Goal: Task Accomplishment & Management: Complete application form

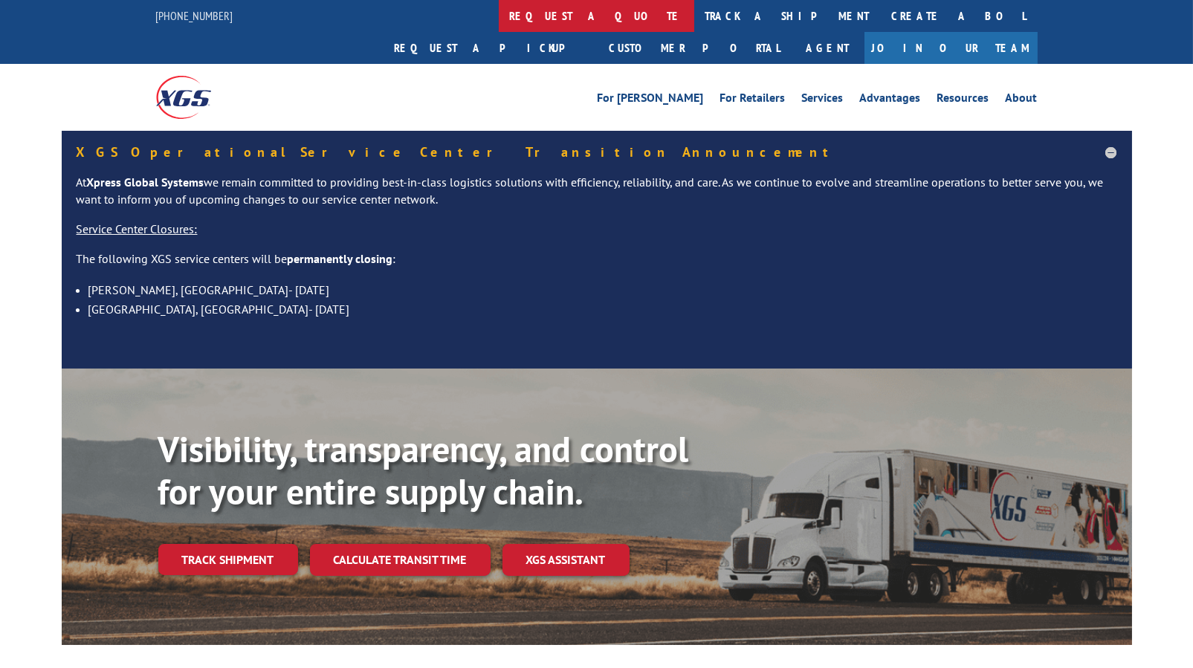
click at [499, 13] on link "request a quote" at bounding box center [596, 16] width 195 height 32
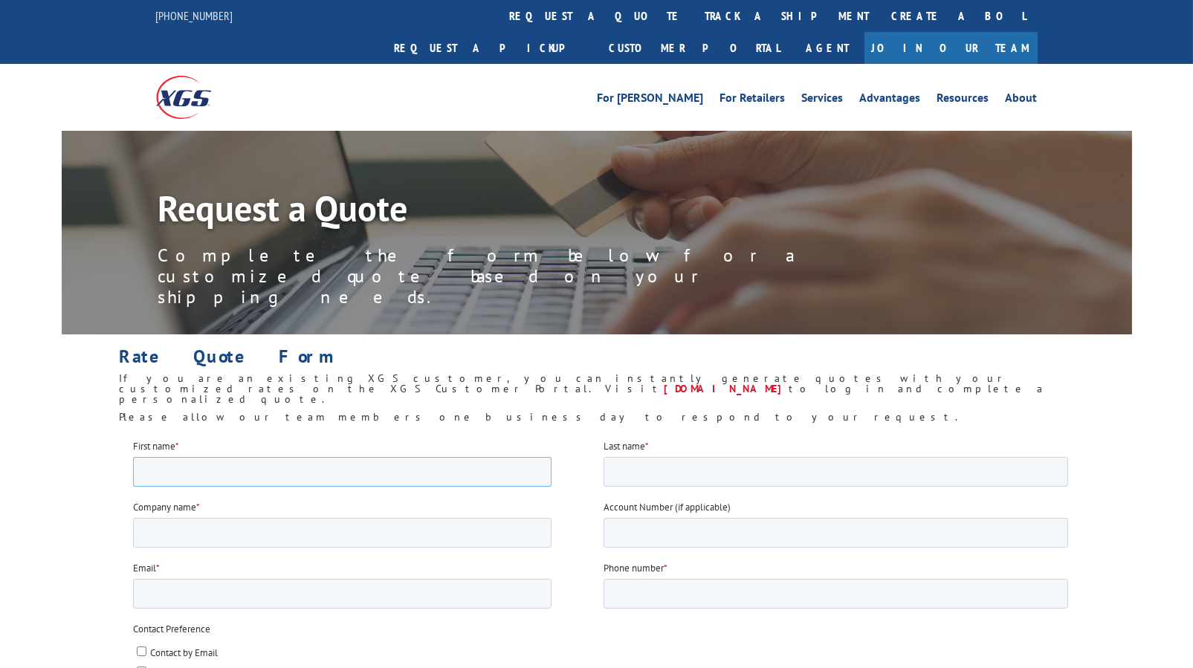
click at [247, 470] on input "First name *" at bounding box center [341, 471] width 418 height 30
type input "John"
type input "Margiotti"
type input "Quality Floors Contract, Inc"
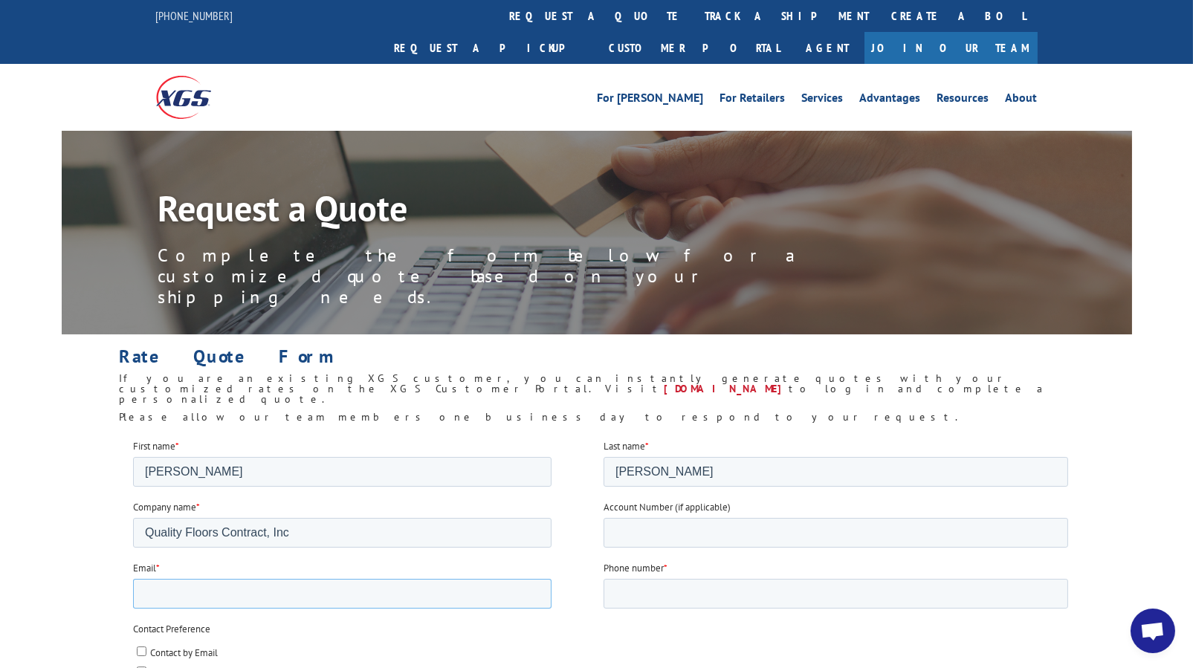
type input "j.margiotti@qfcinc.net"
type input "4692231053"
type input "30701"
type input "75006"
type input "Vinyl Floring"
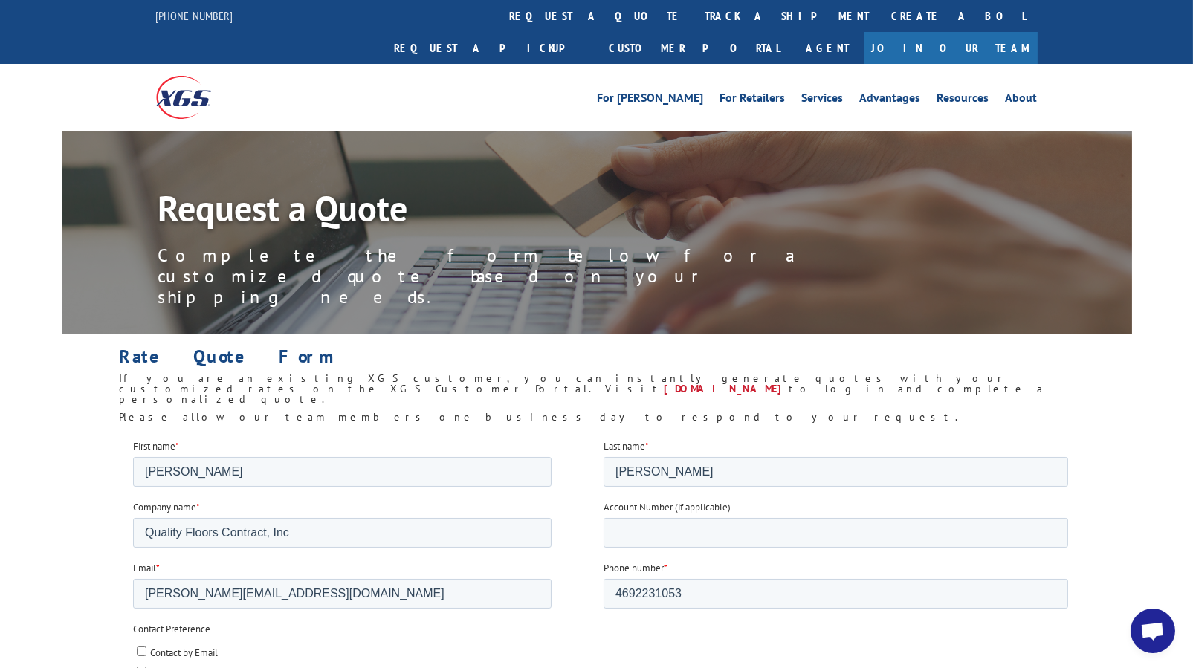
type input "6309.263"
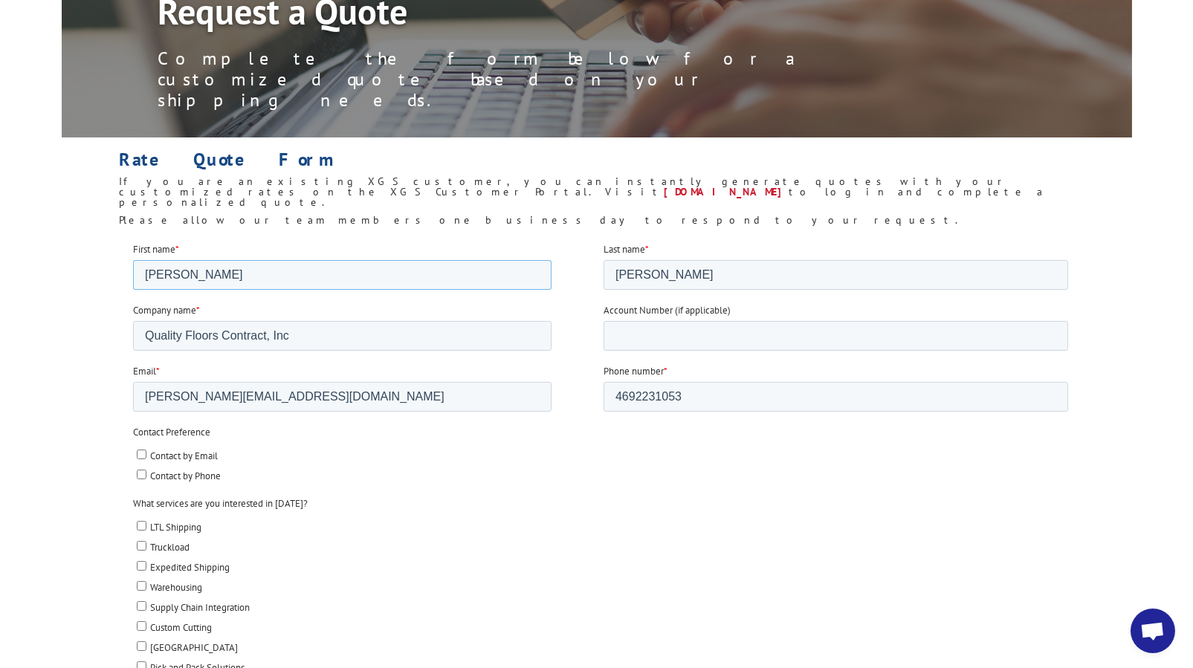
scroll to position [223, 0]
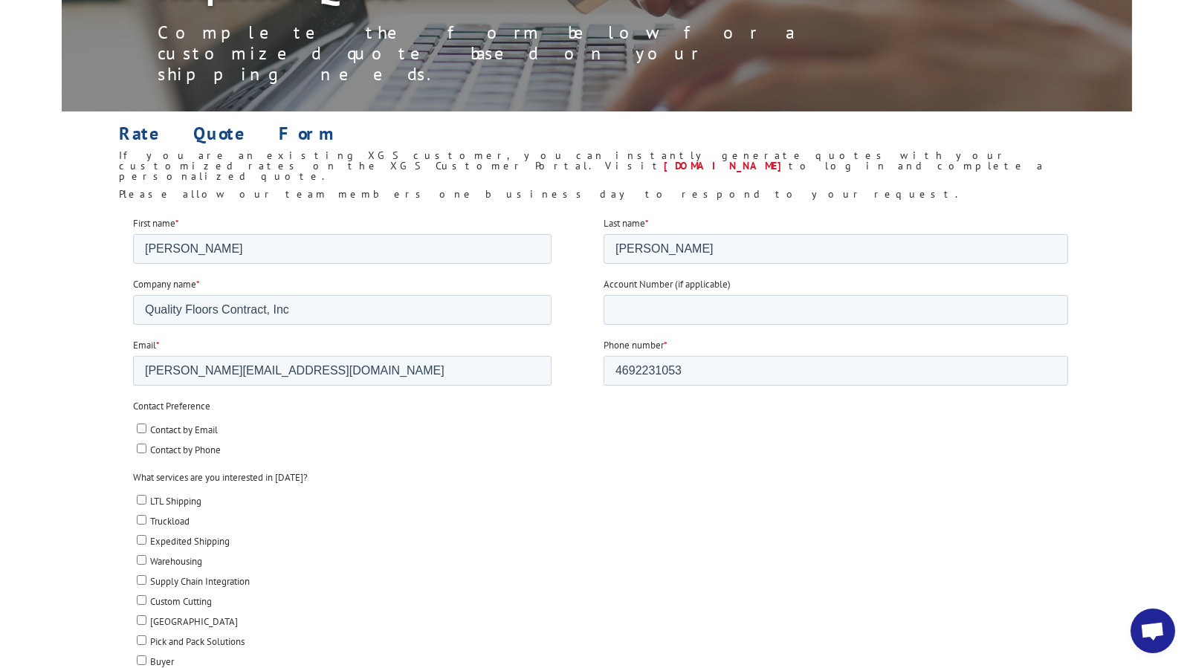
click at [138, 425] on input "Contact by Email" at bounding box center [141, 428] width 10 height 10
checkbox input "true"
click at [143, 445] on input "Contact by Phone" at bounding box center [141, 448] width 10 height 10
checkbox input "true"
click at [136, 495] on input "LTL Shipping" at bounding box center [141, 499] width 10 height 10
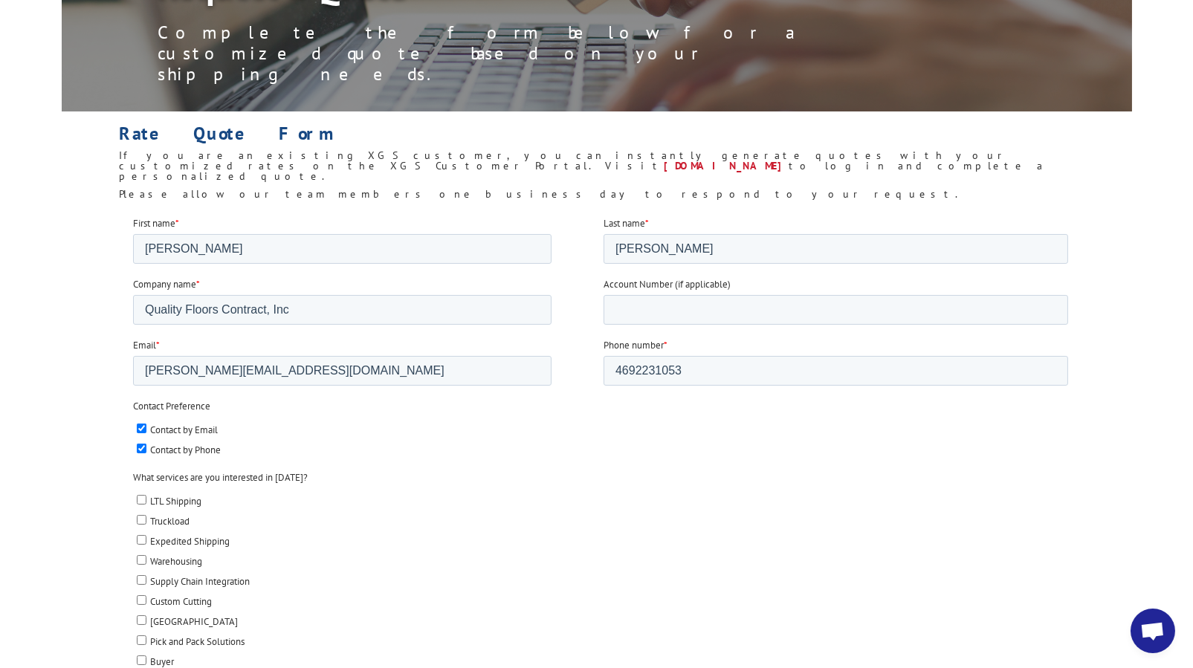
checkbox input "true"
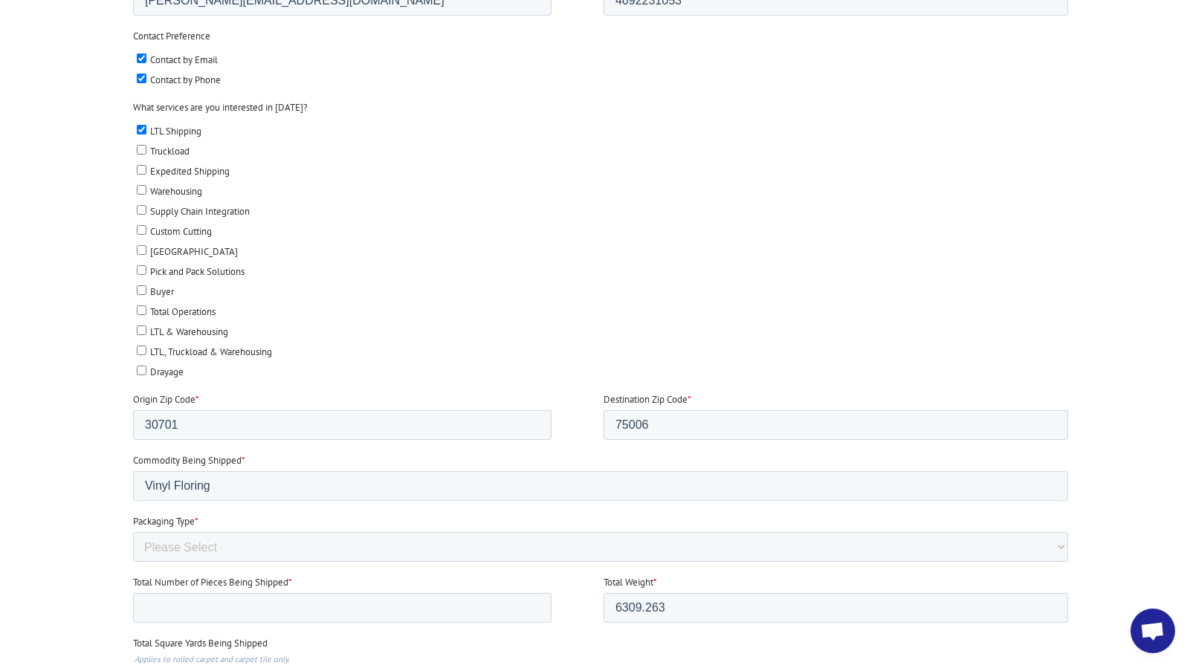
scroll to position [595, 0]
click at [274, 596] on input "Total Number of Pieces Being Shipped *" at bounding box center [341, 607] width 418 height 30
type input "4"
click at [253, 537] on select "Please Select Rolled Goods Palletized" at bounding box center [599, 546] width 935 height 30
select select "Pallets (40"x48")"
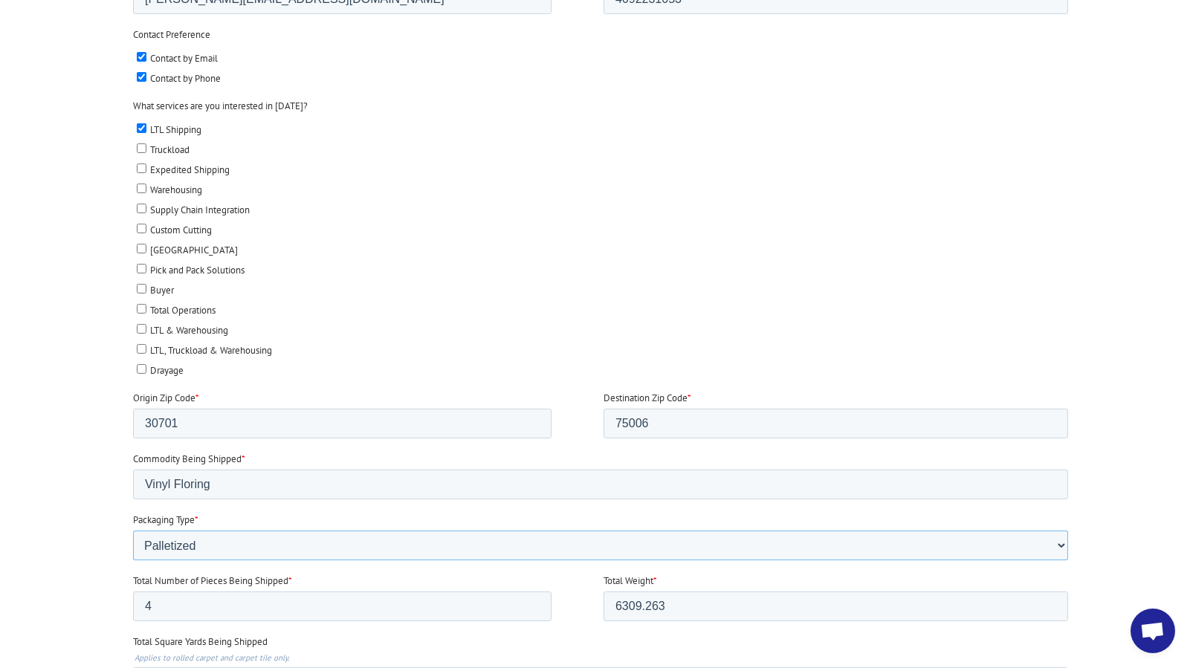
click at [132, 560] on select "Please Select Rolled Goods Palletized" at bounding box center [599, 546] width 935 height 30
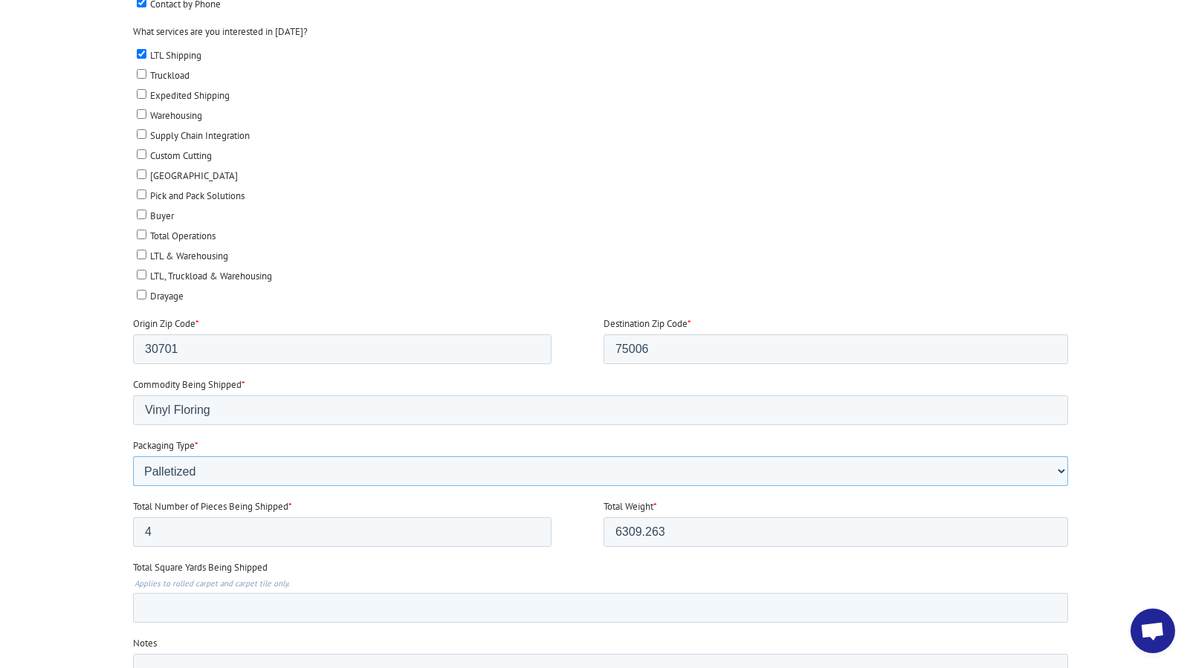
scroll to position [743, 0]
